Goal: Share content

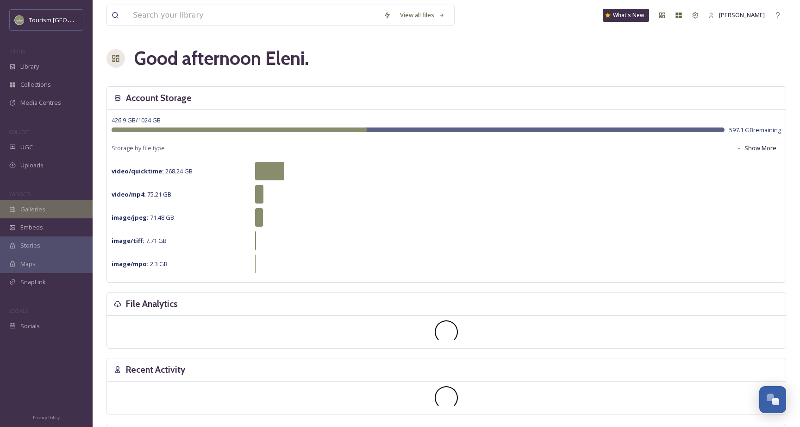
click at [15, 209] on icon at bounding box center [12, 209] width 6 height 6
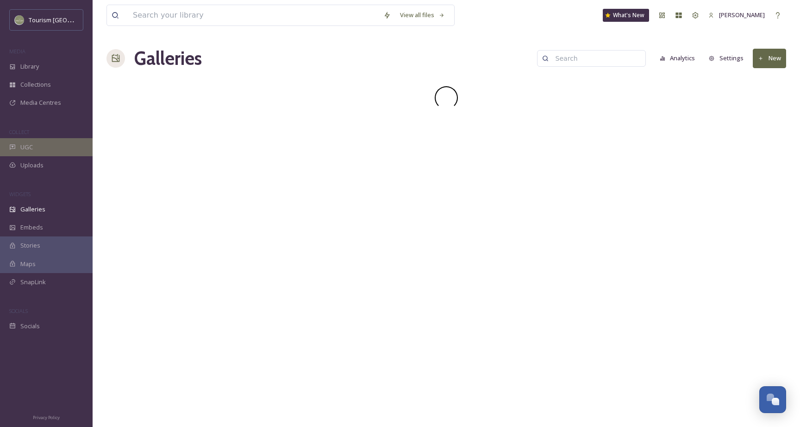
click at [41, 150] on div "UGC" at bounding box center [46, 147] width 93 height 18
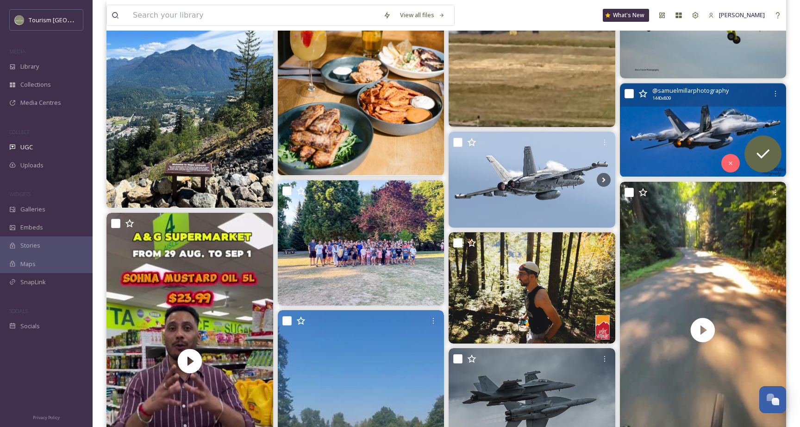
scroll to position [624, 0]
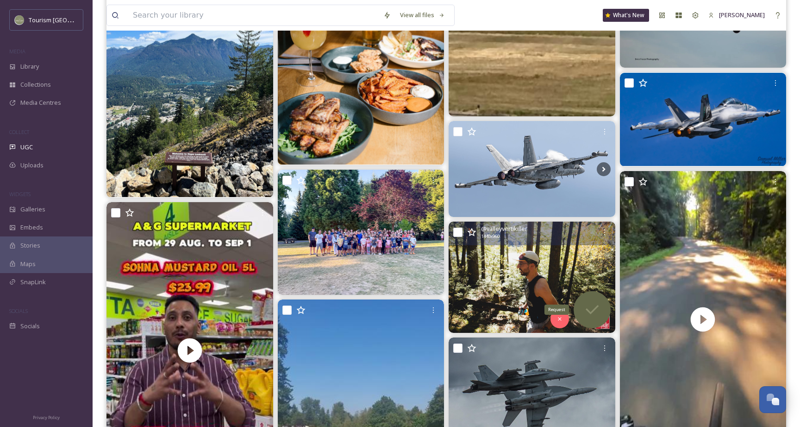
click at [584, 307] on icon at bounding box center [592, 309] width 19 height 19
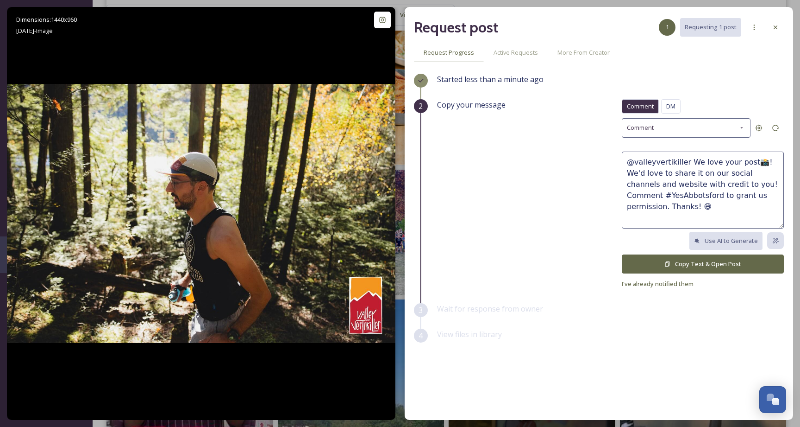
click at [660, 264] on button "Copy Text & Open Post" at bounding box center [703, 263] width 162 height 19
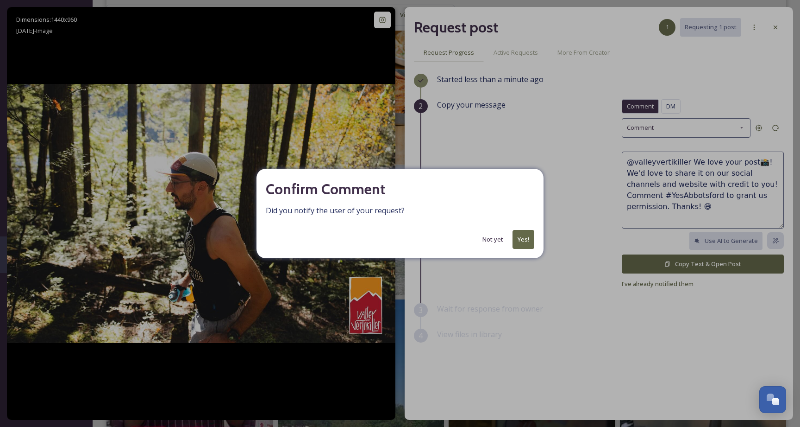
click at [528, 239] on button "Yes!" at bounding box center [524, 239] width 22 height 19
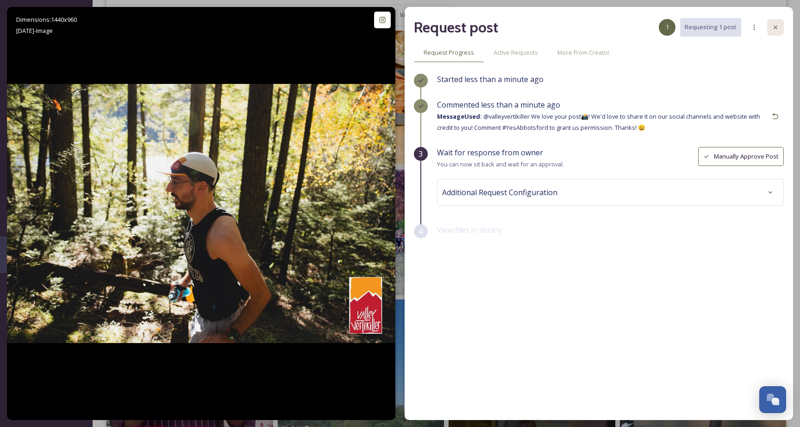
click at [775, 29] on icon at bounding box center [775, 27] width 7 height 7
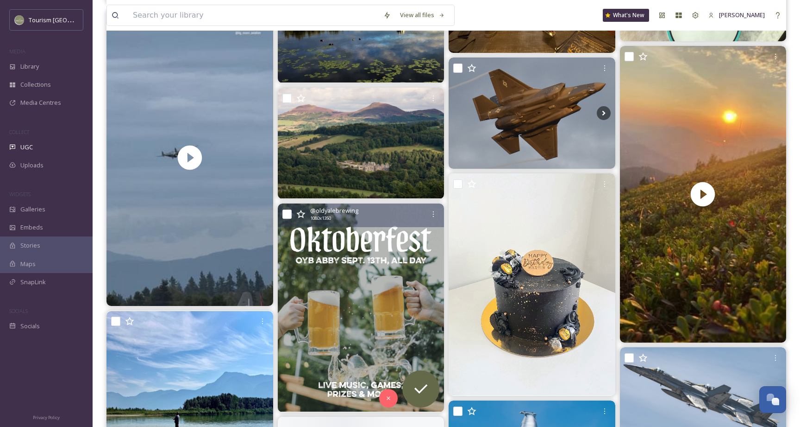
scroll to position [1494, 0]
